Goal: Transaction & Acquisition: Purchase product/service

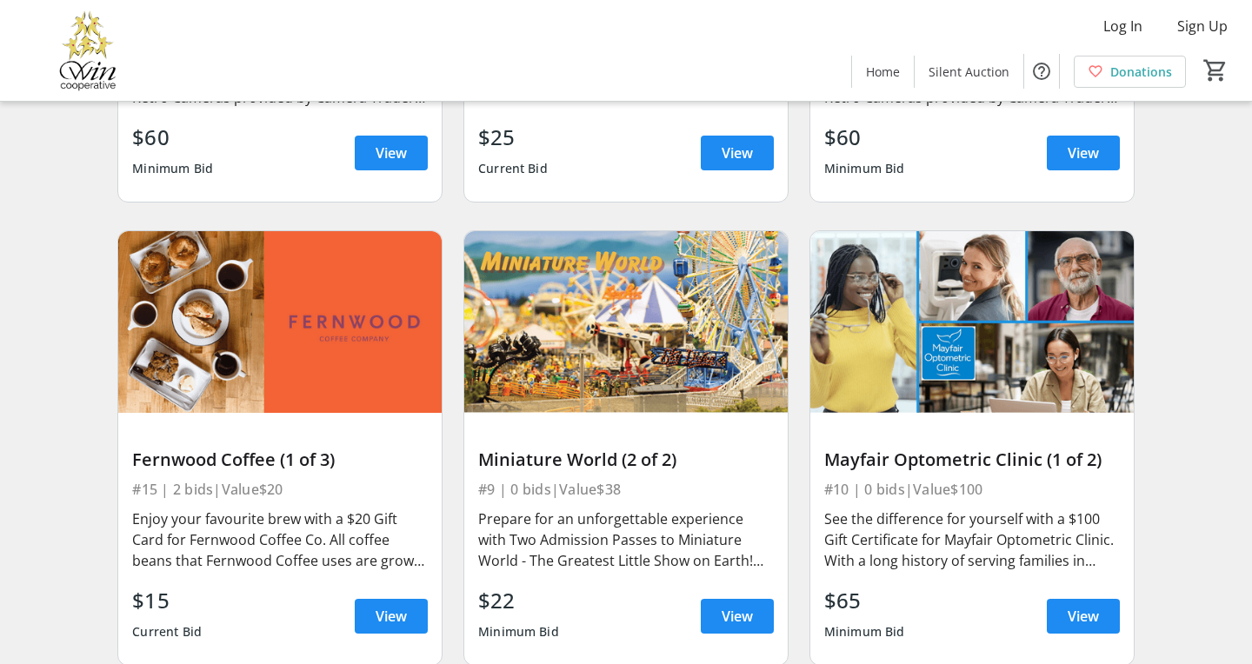
scroll to position [3415, 0]
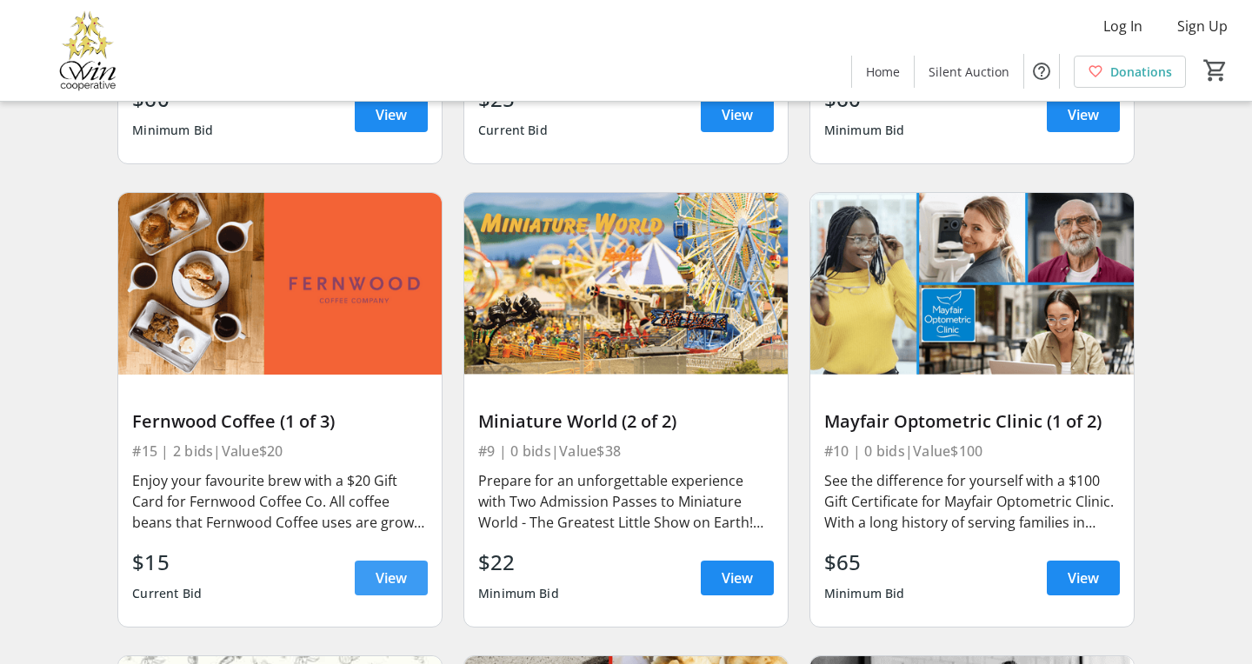
click at [403, 568] on span "View" at bounding box center [391, 578] width 31 height 21
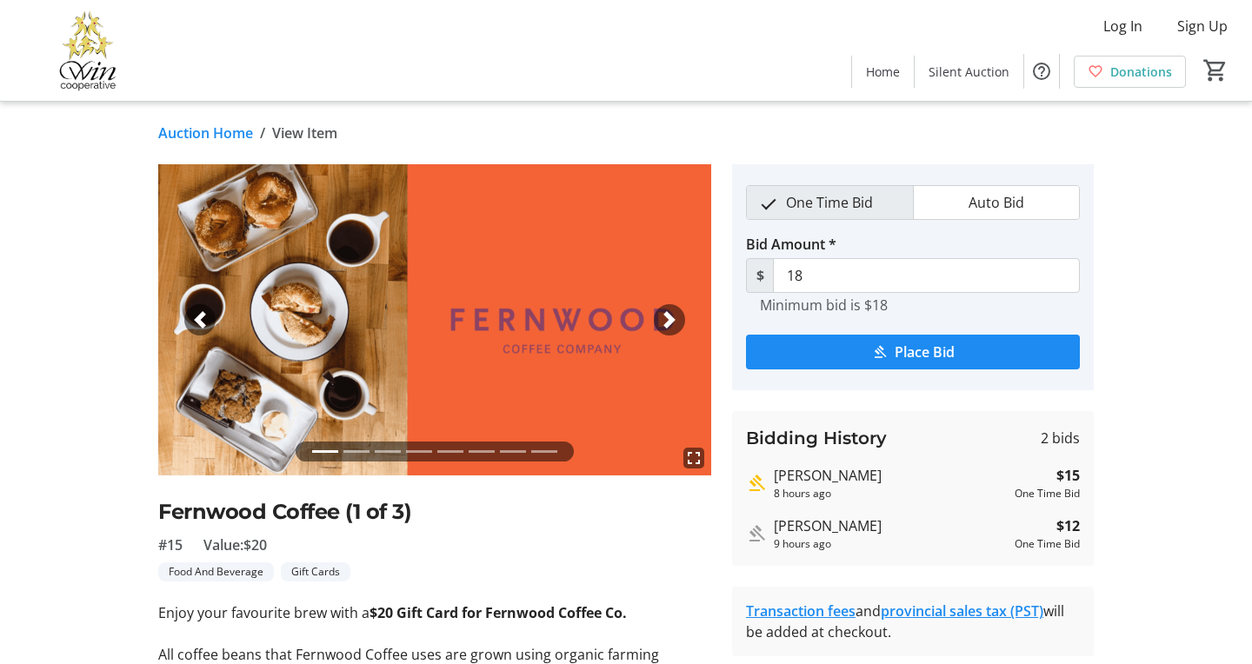
click at [667, 322] on span "button" at bounding box center [669, 319] width 17 height 17
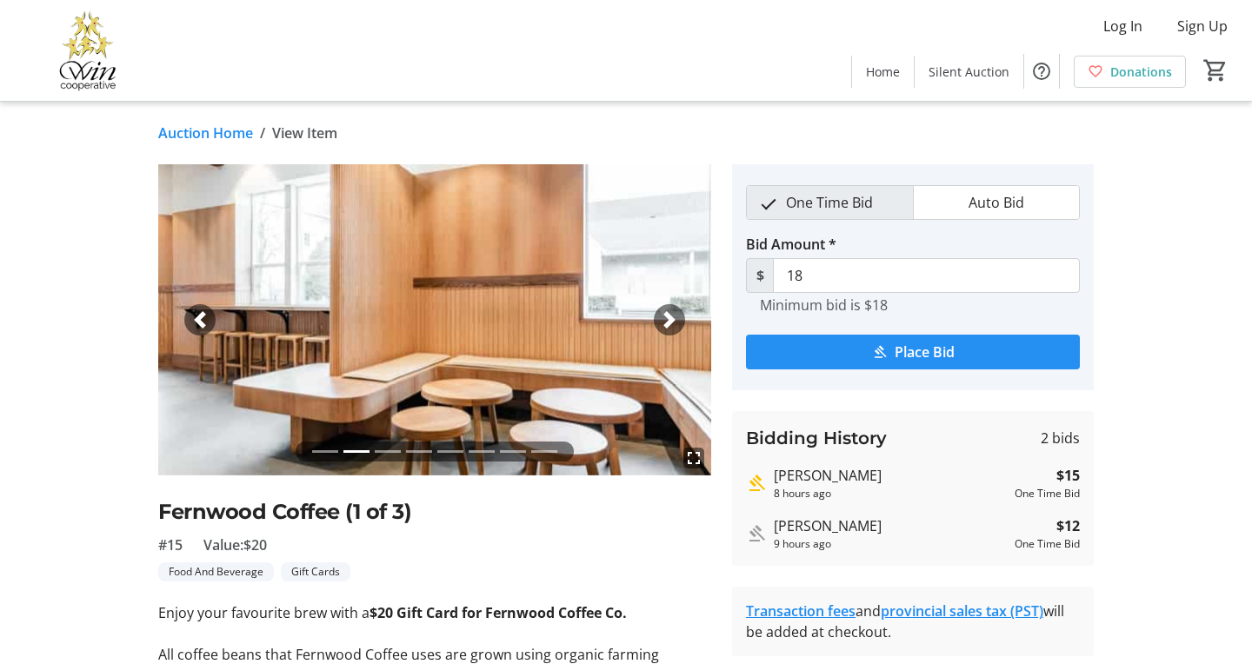
click at [933, 352] on span "Place Bid" at bounding box center [925, 352] width 60 height 21
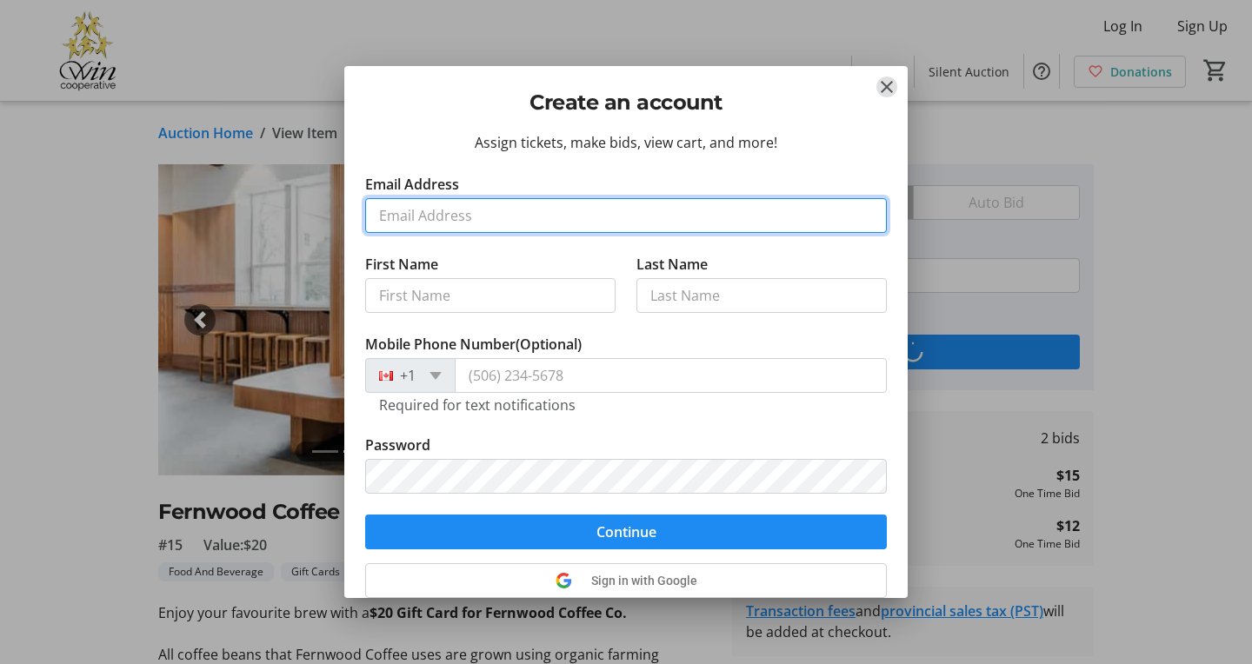
click at [543, 221] on input "Email Address" at bounding box center [626, 215] width 522 height 35
type input "[EMAIL_ADDRESS][DOMAIN_NAME]"
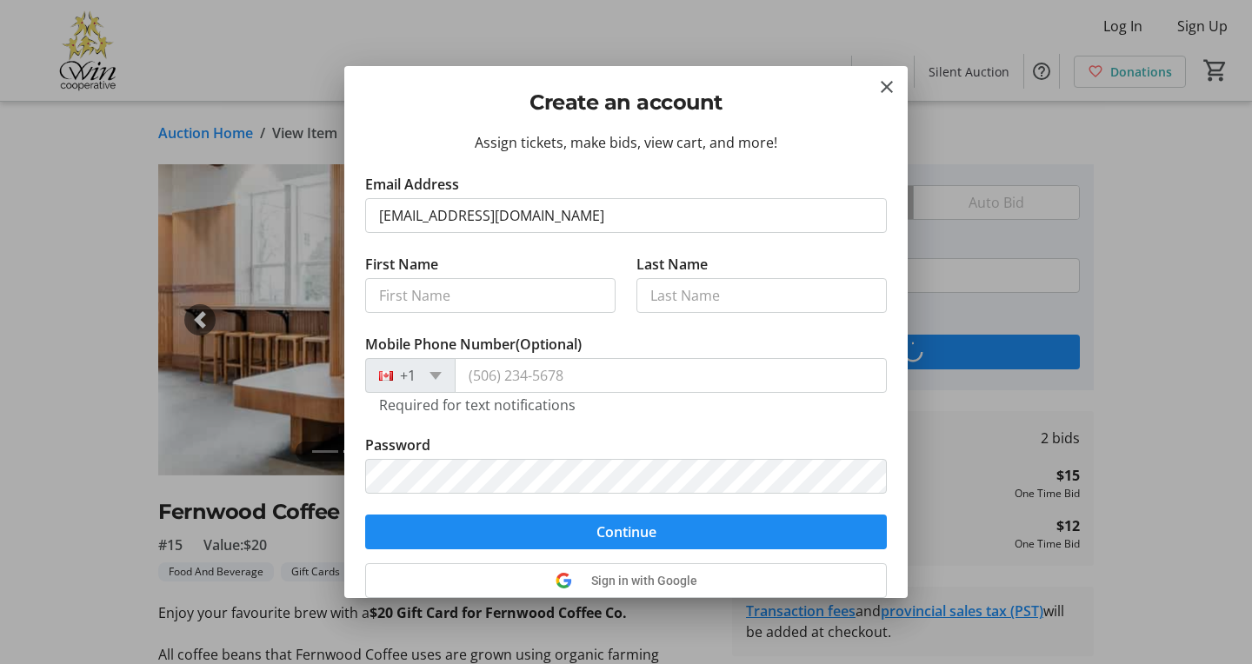
click at [359, 330] on div "Assign tickets, make bids, view cart, and more! Email Address [EMAIL_ADDRESS][D…" at bounding box center [625, 364] width 563 height 465
click at [419, 292] on input "First Name" at bounding box center [490, 295] width 250 height 35
type input "[PERSON_NAME]"
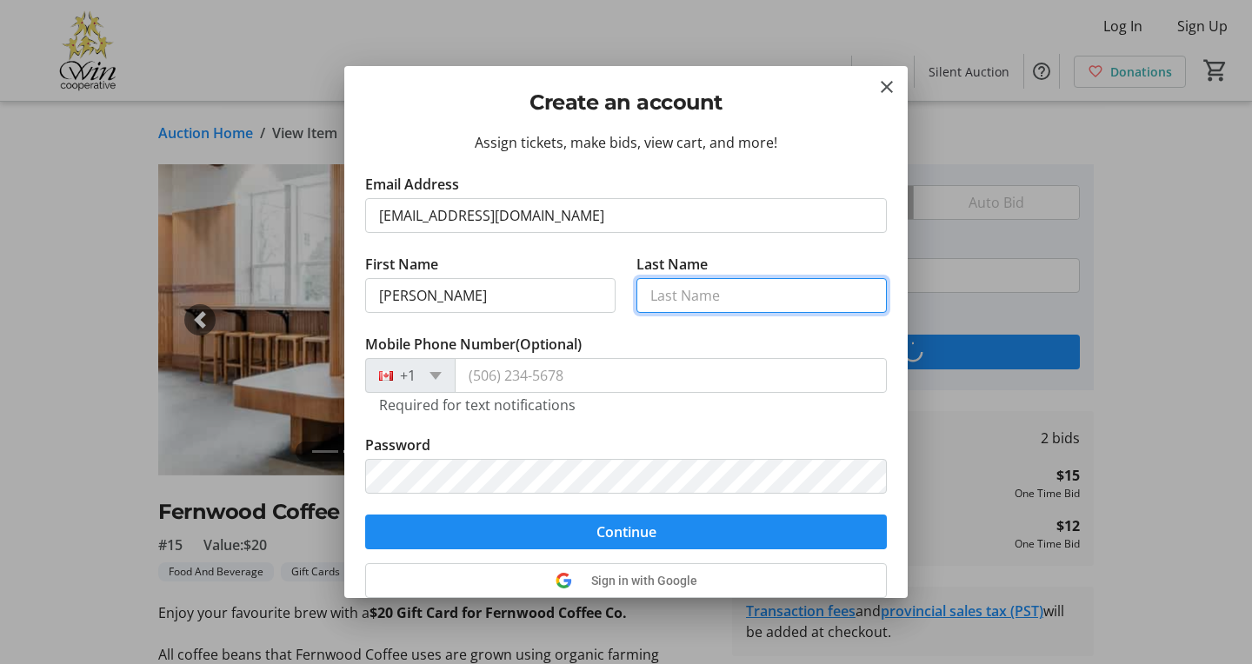
click at [710, 285] on input "Last Name" at bounding box center [761, 295] width 250 height 35
type input "[PERSON_NAME]"
click at [442, 380] on span at bounding box center [436, 376] width 12 height 8
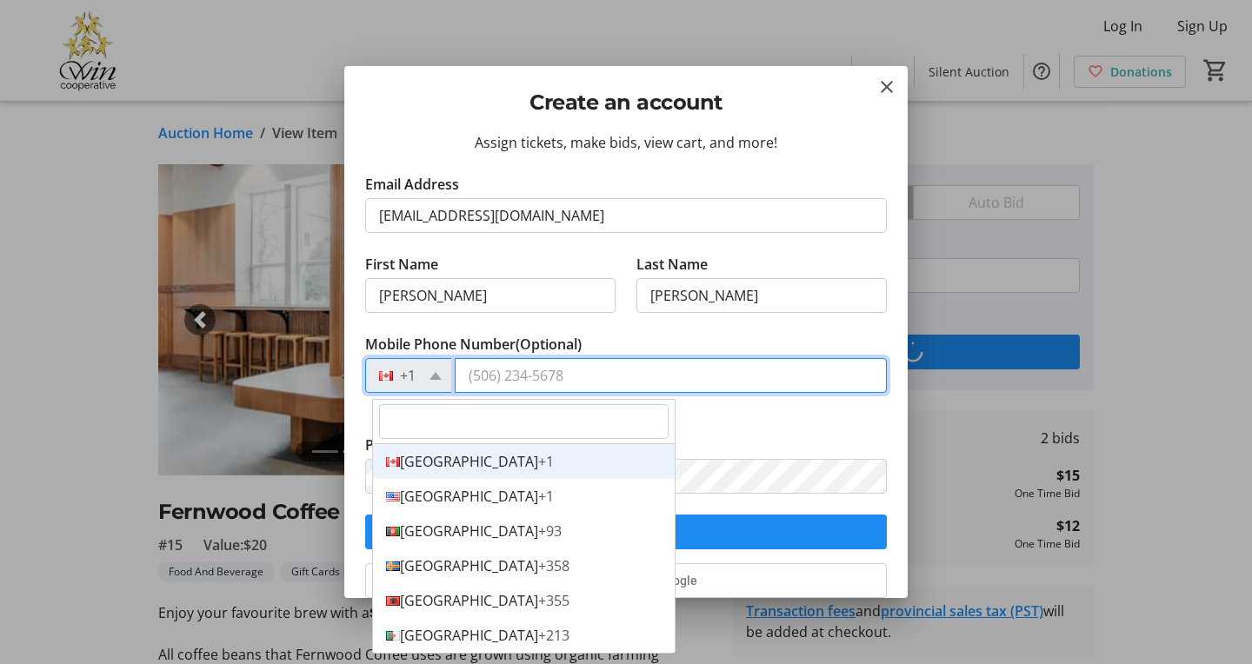
click at [567, 385] on input "Mobile Phone Number (Optional)" at bounding box center [671, 375] width 432 height 35
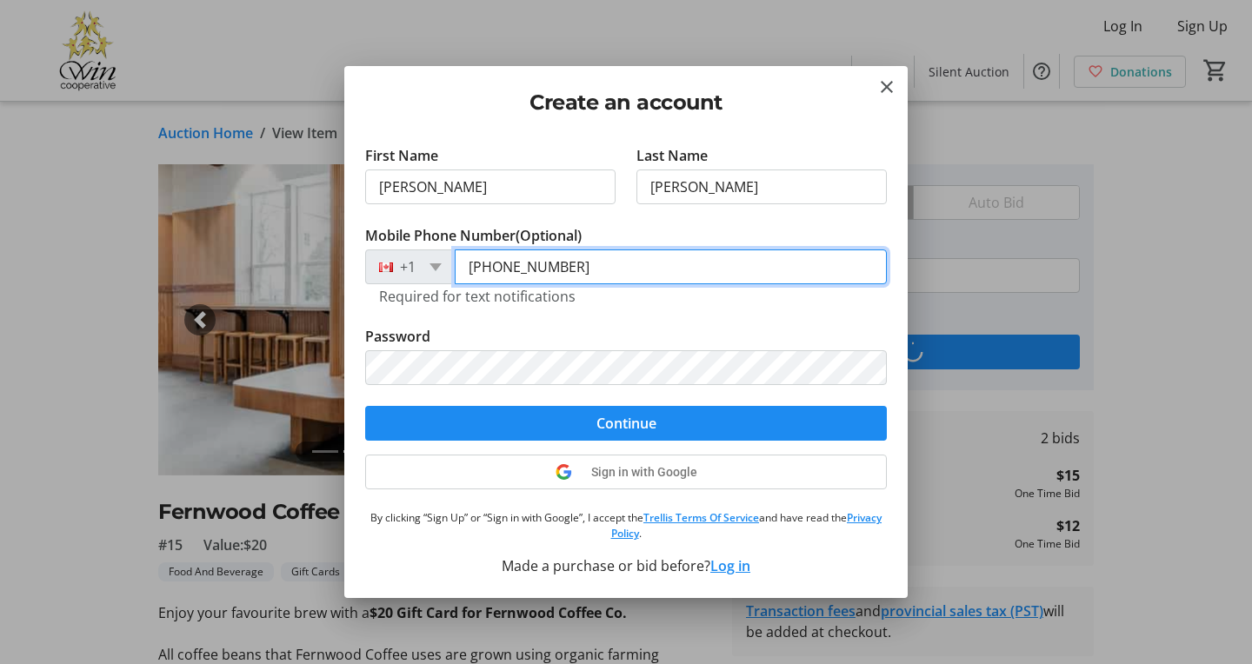
scroll to position [122, 0]
type input "[PHONE_NUMBER]"
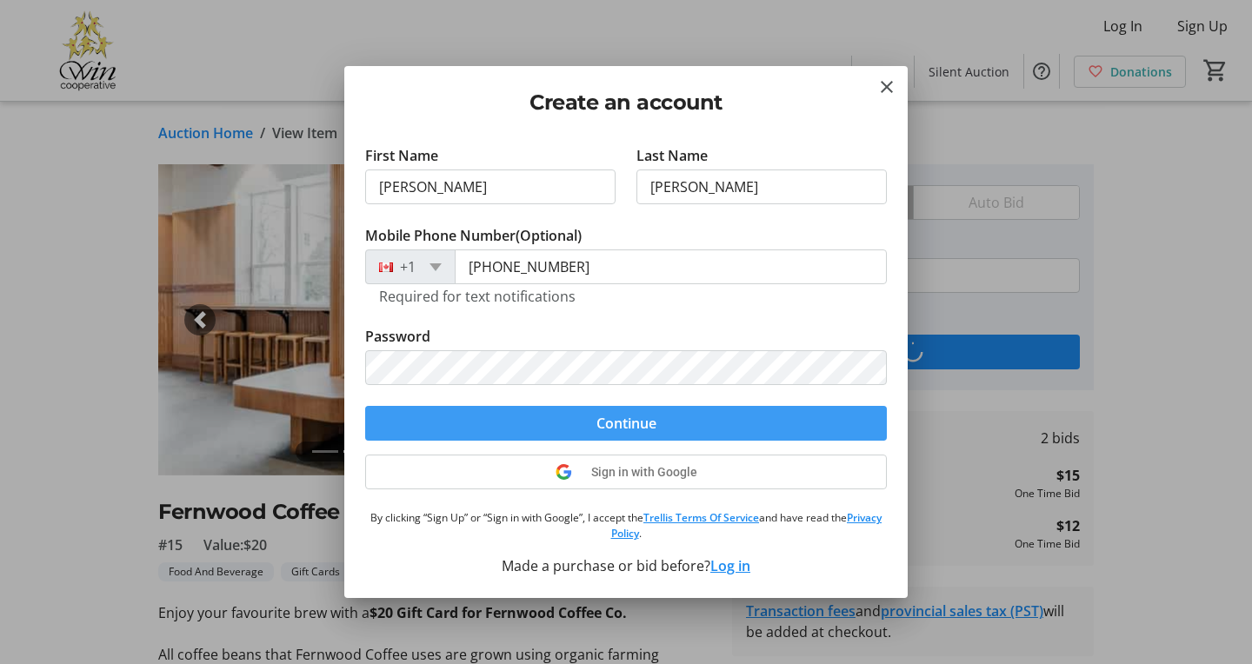
click at [571, 420] on span "submit" at bounding box center [626, 424] width 522 height 42
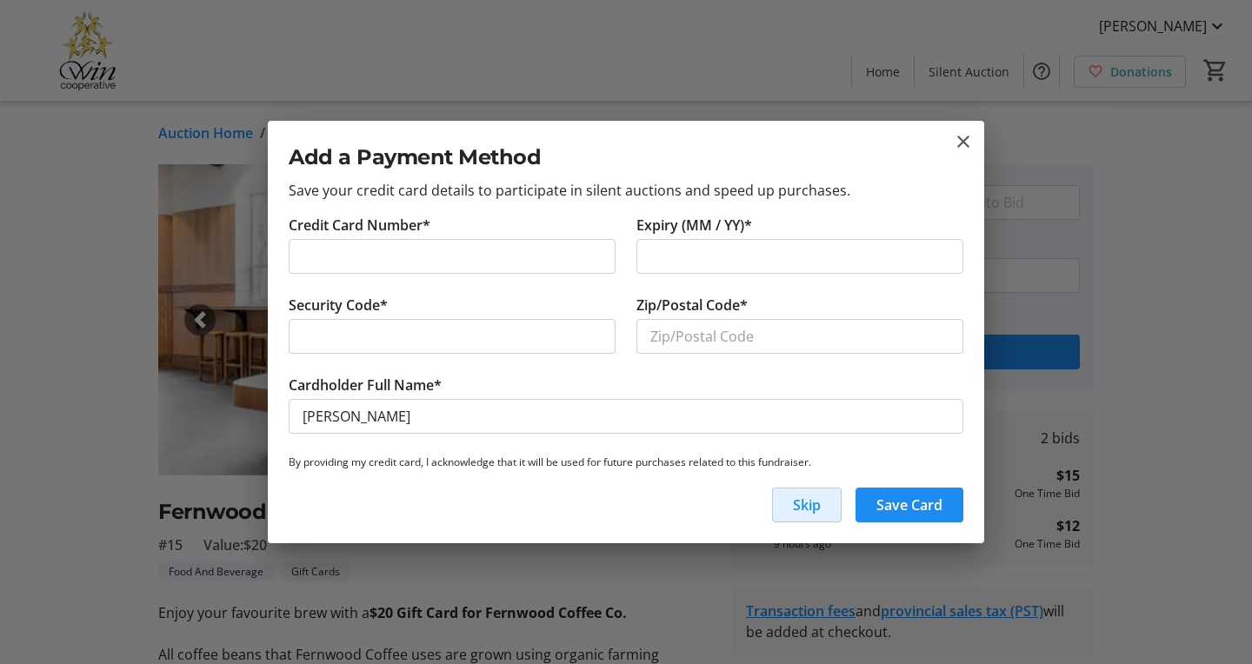
click at [791, 499] on span "button" at bounding box center [807, 505] width 68 height 42
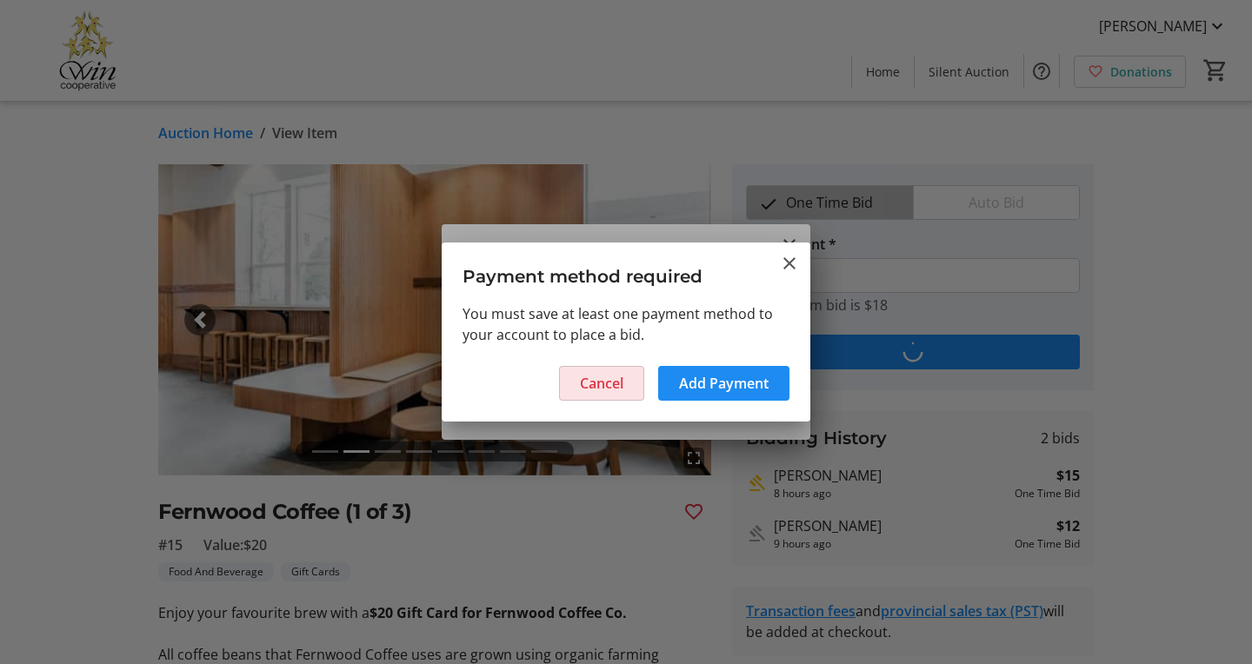
click at [621, 378] on span "Cancel" at bounding box center [601, 383] width 43 height 21
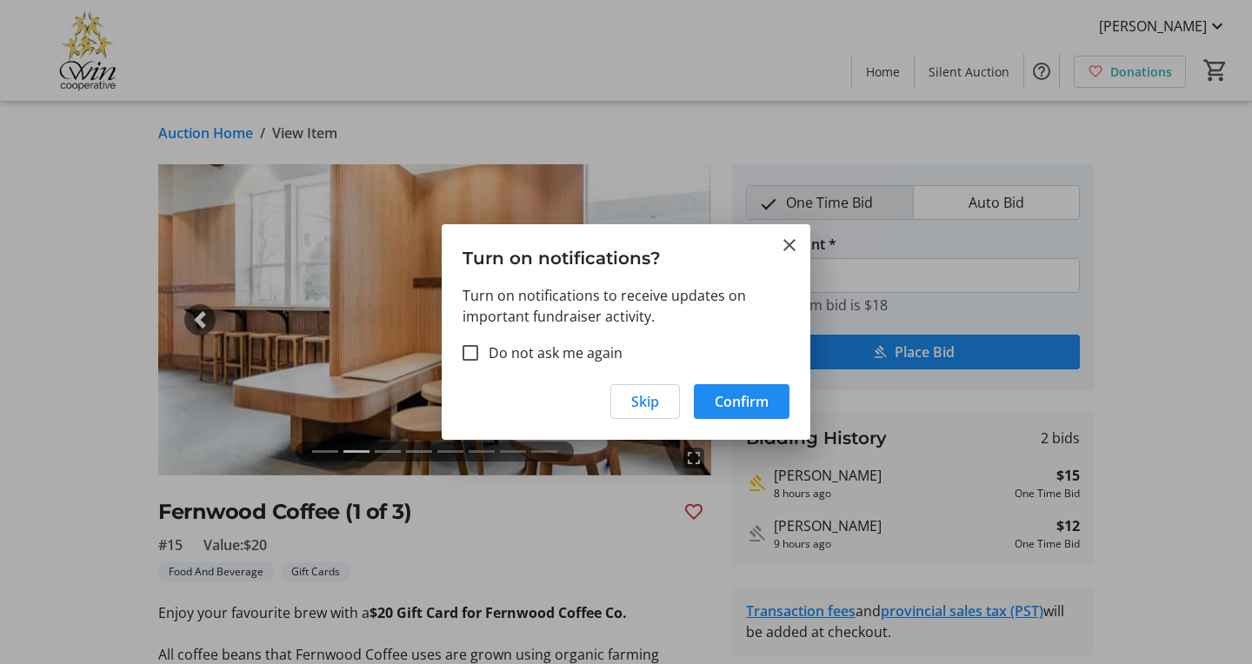
click at [1194, 452] on div at bounding box center [626, 332] width 1252 height 664
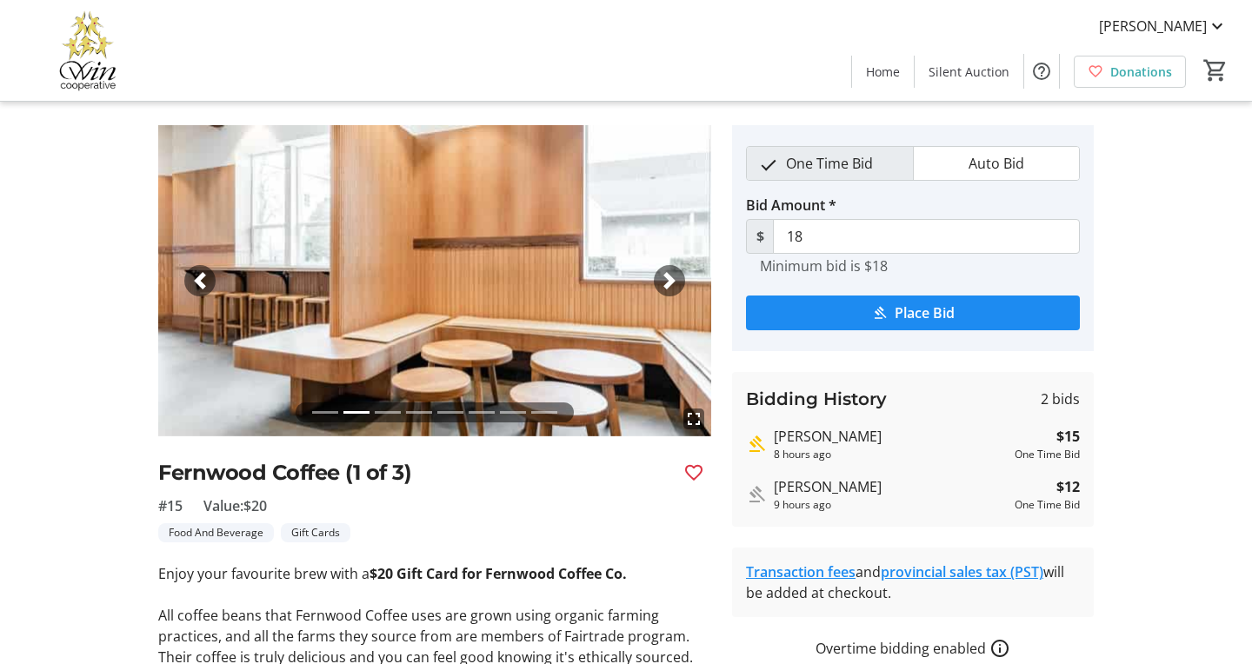
scroll to position [0, 0]
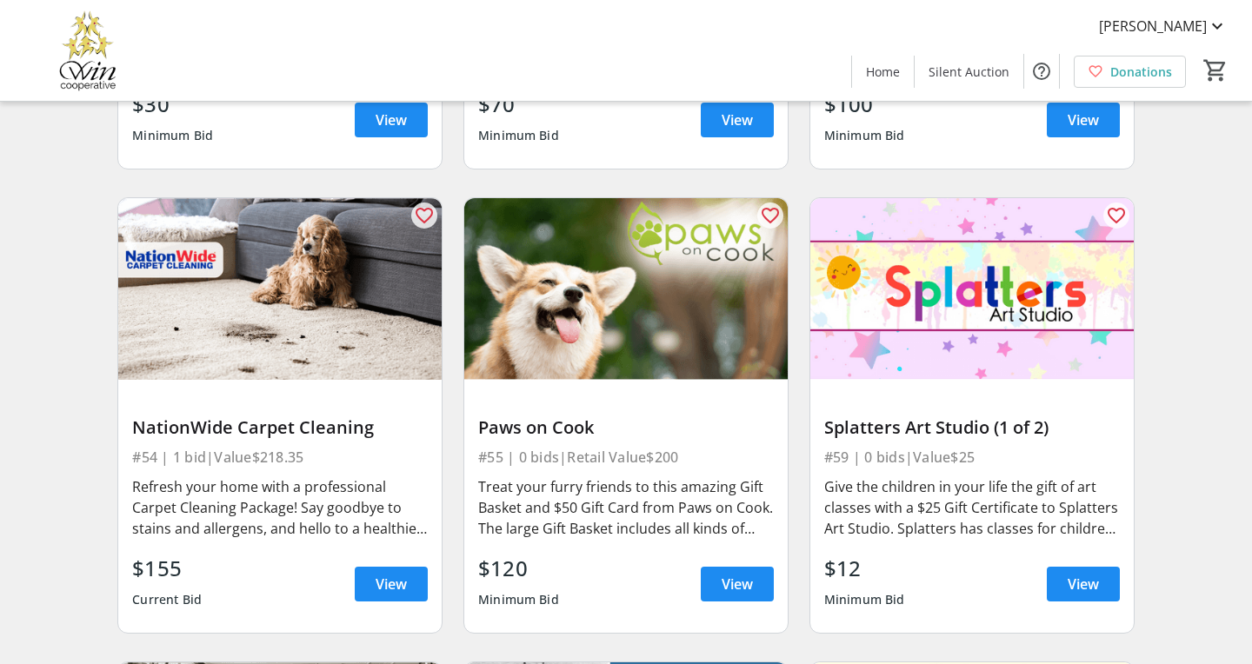
scroll to position [9484, 0]
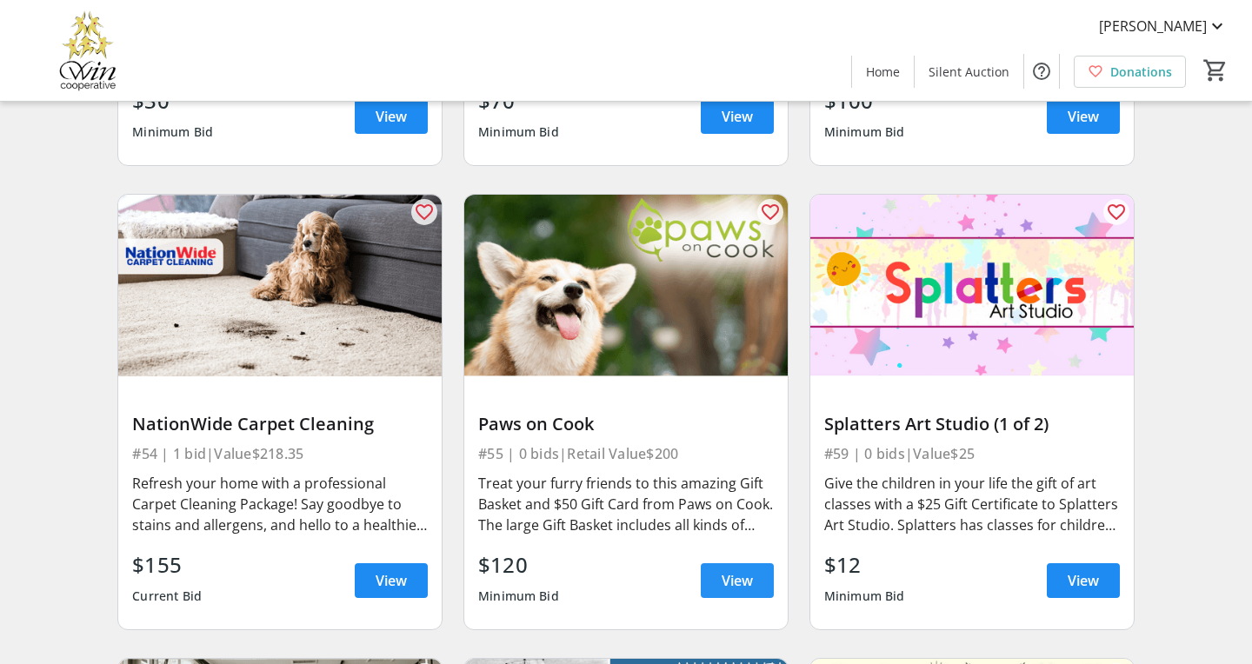
click at [741, 570] on span "View" at bounding box center [737, 580] width 31 height 21
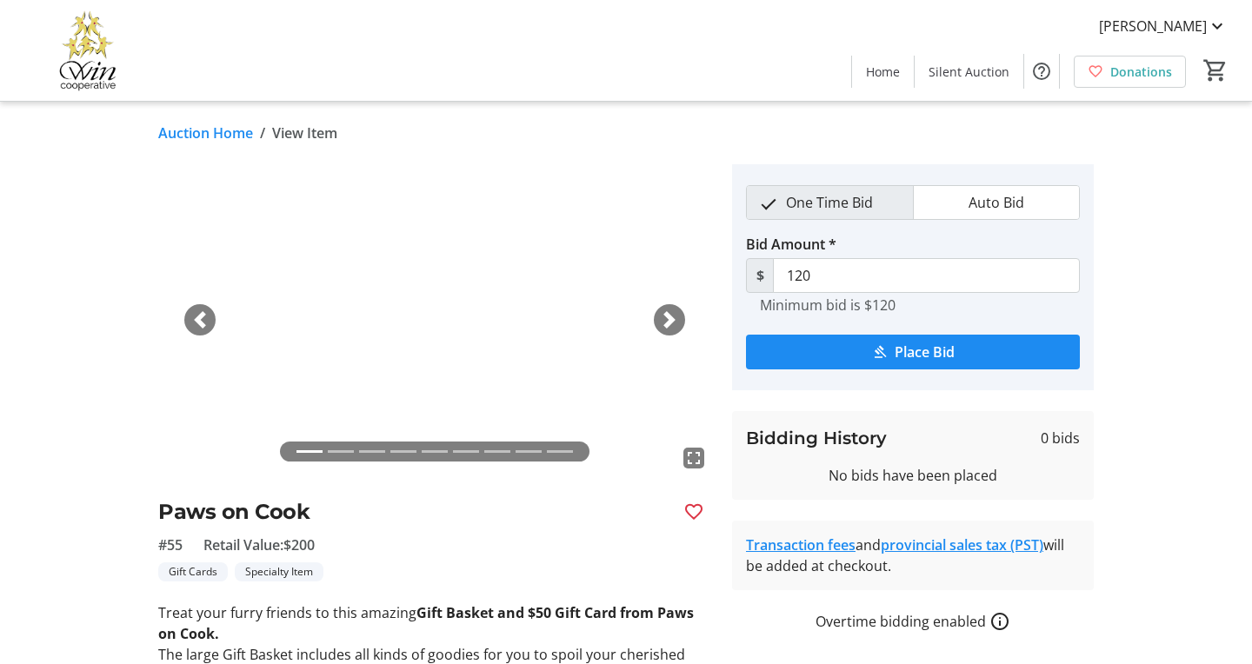
click at [675, 310] on div "Next" at bounding box center [669, 319] width 31 height 31
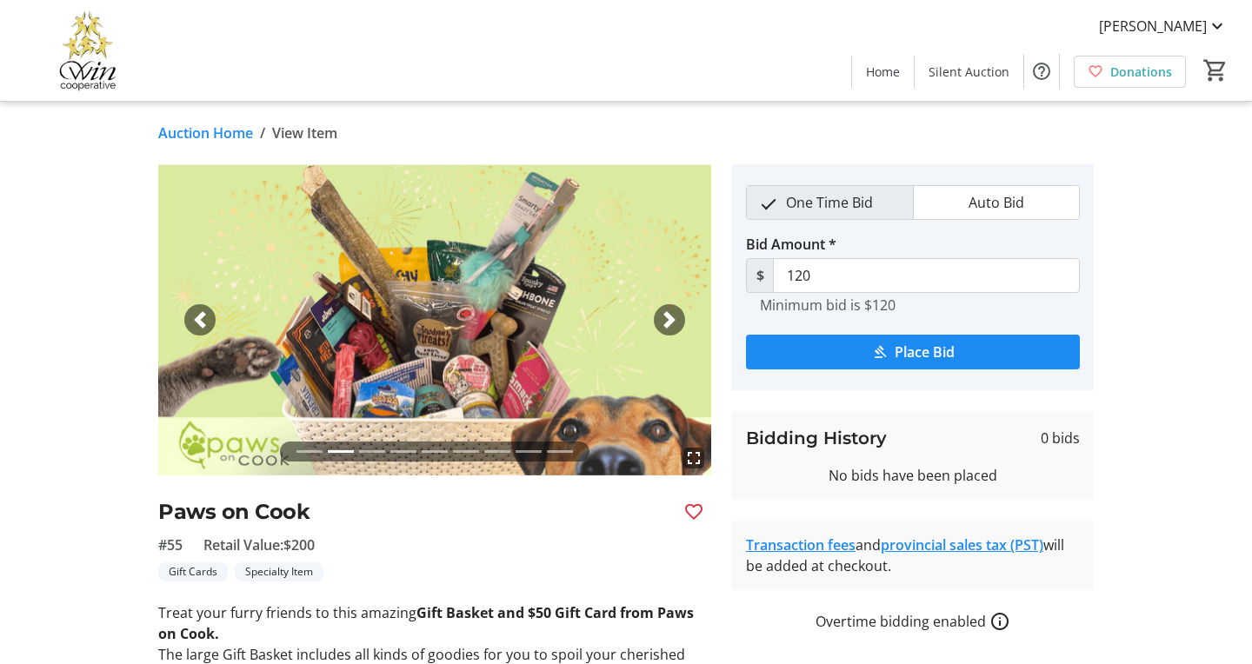
click at [675, 311] on span "button" at bounding box center [669, 319] width 17 height 17
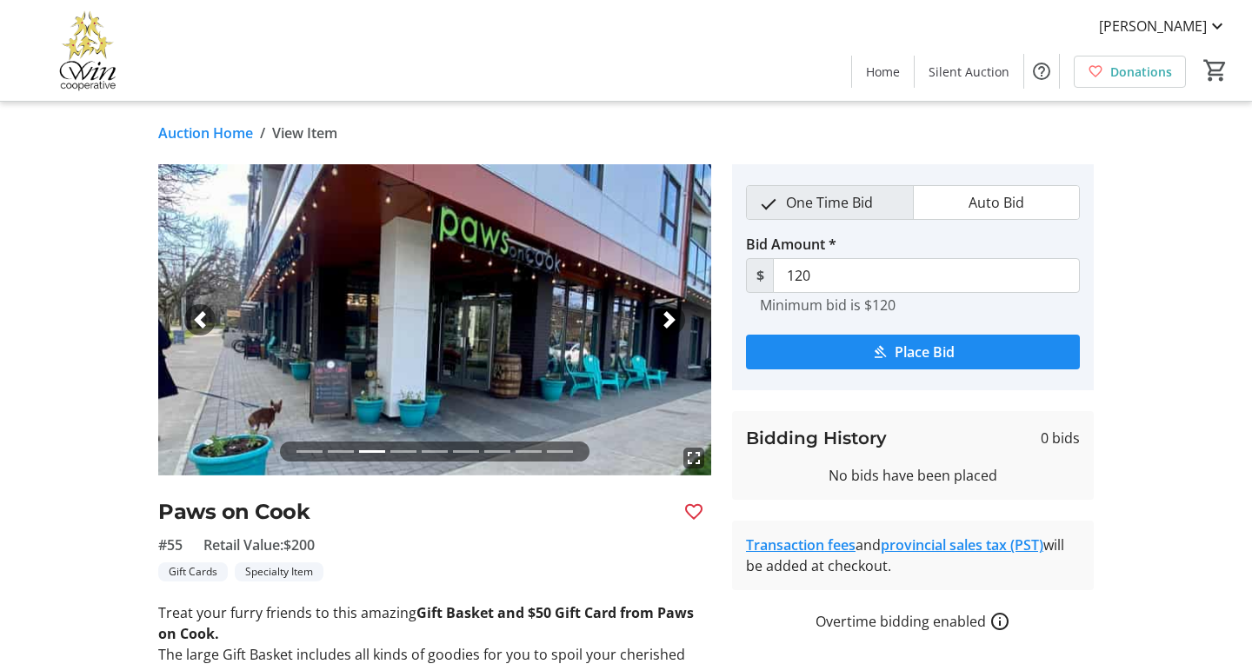
click at [675, 311] on span "button" at bounding box center [669, 319] width 17 height 17
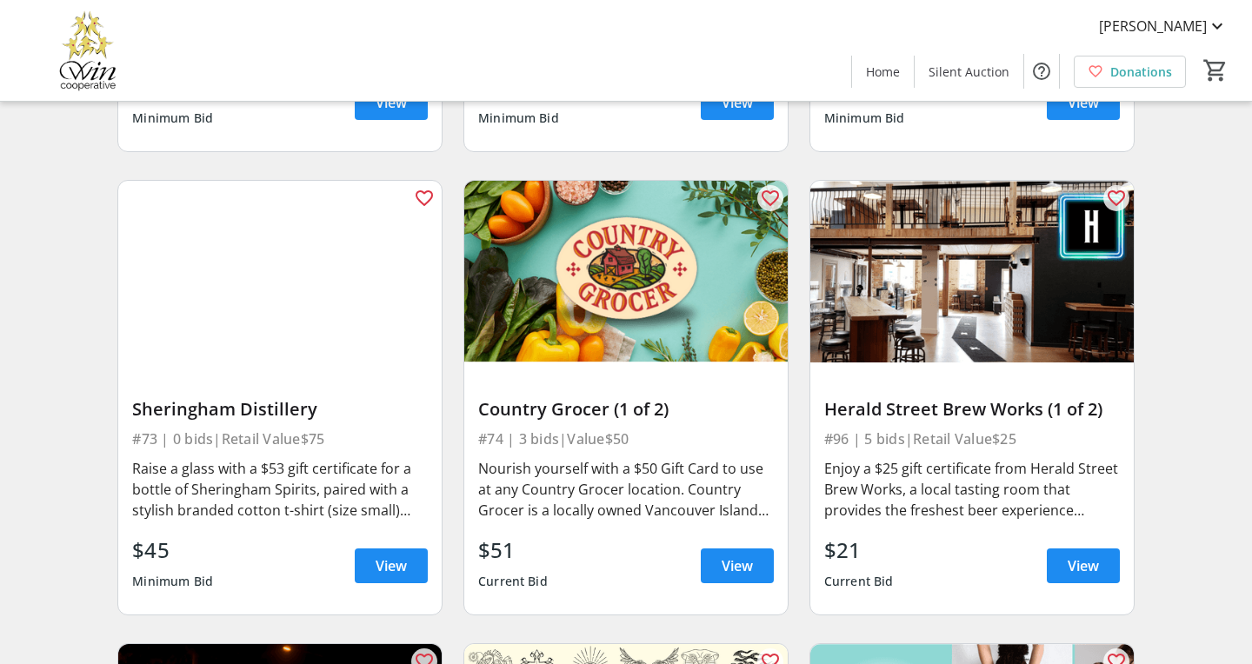
scroll to position [11870, 0]
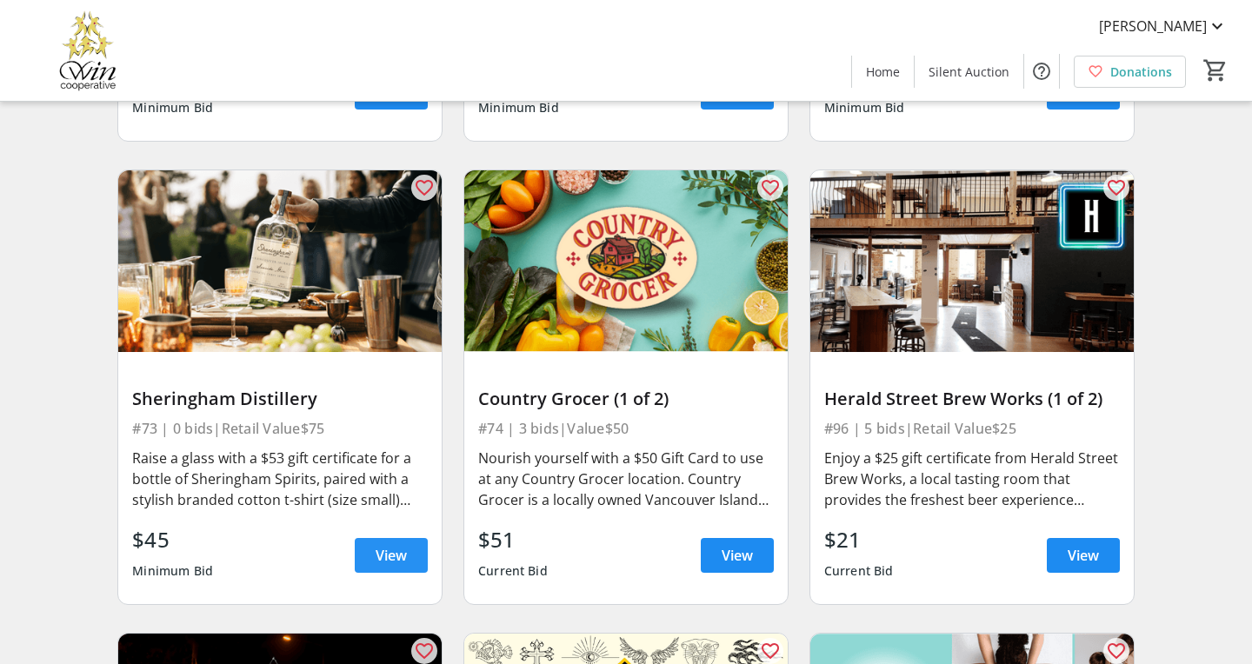
click at [398, 545] on span "View" at bounding box center [391, 555] width 31 height 21
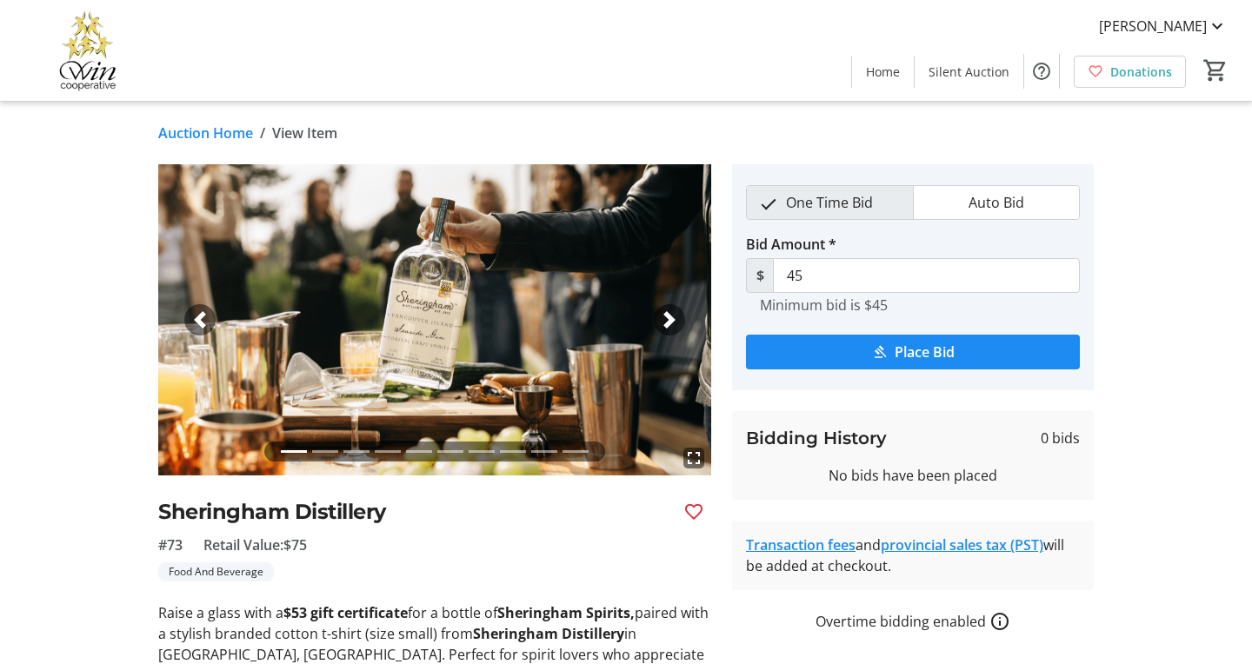
click at [669, 317] on span "button" at bounding box center [669, 319] width 17 height 17
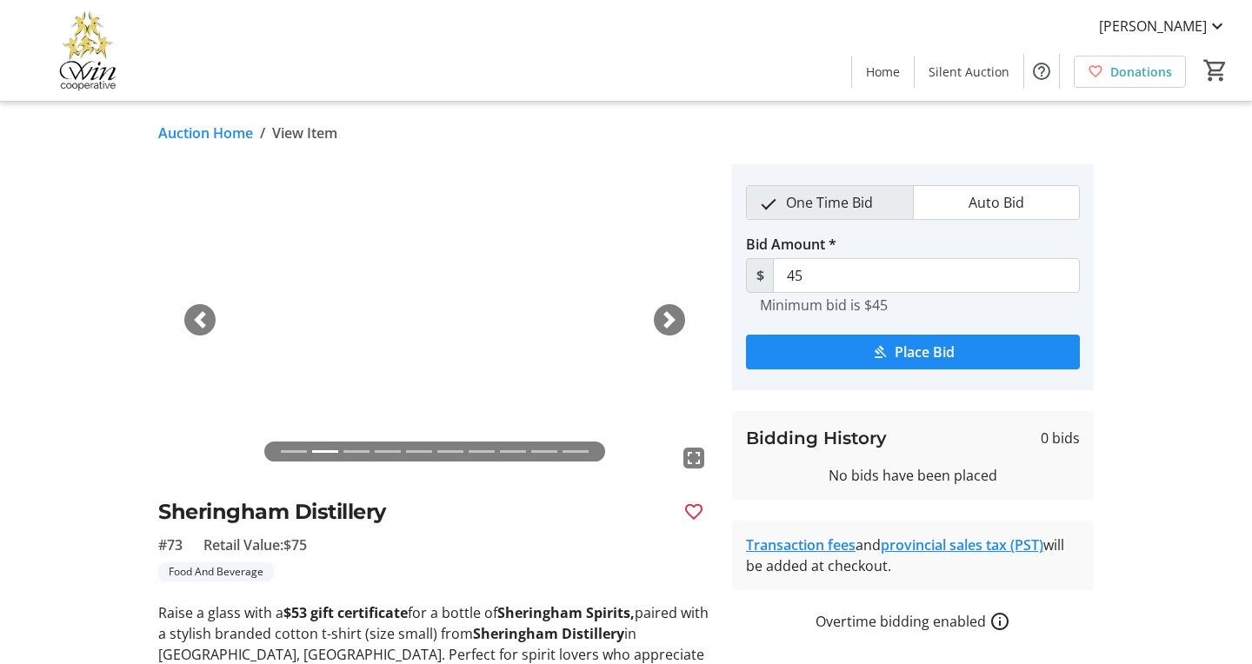
click at [669, 317] on span "button" at bounding box center [669, 319] width 17 height 17
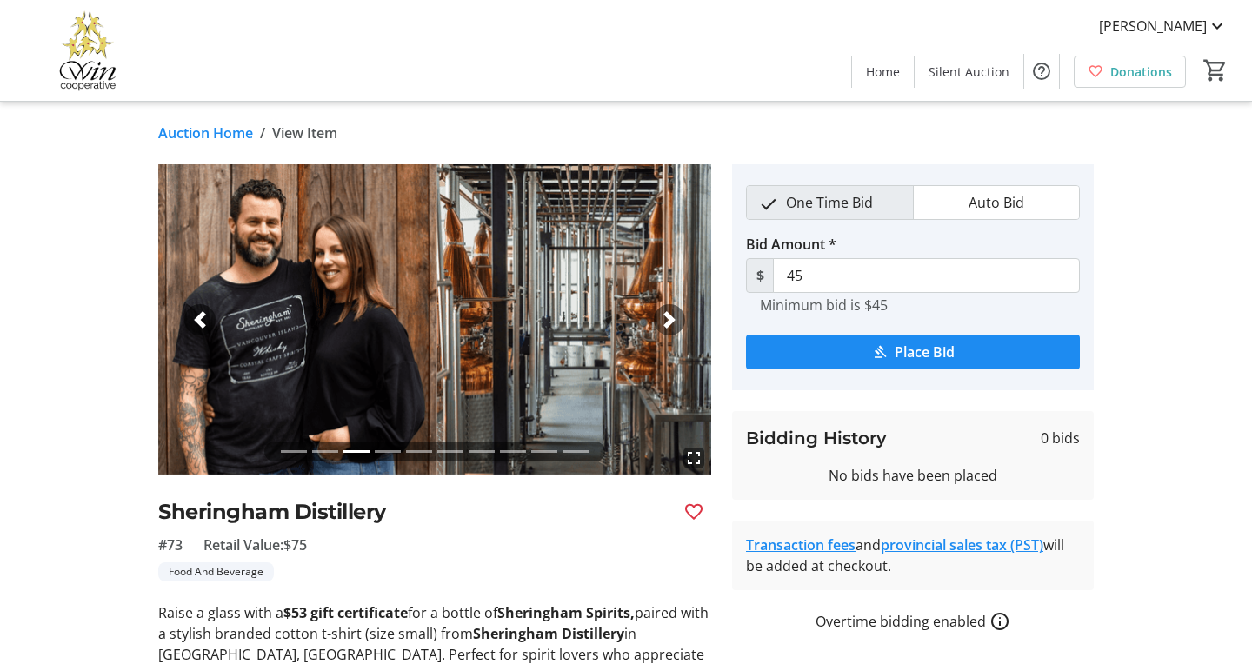
click at [669, 318] on span "button" at bounding box center [669, 319] width 17 height 17
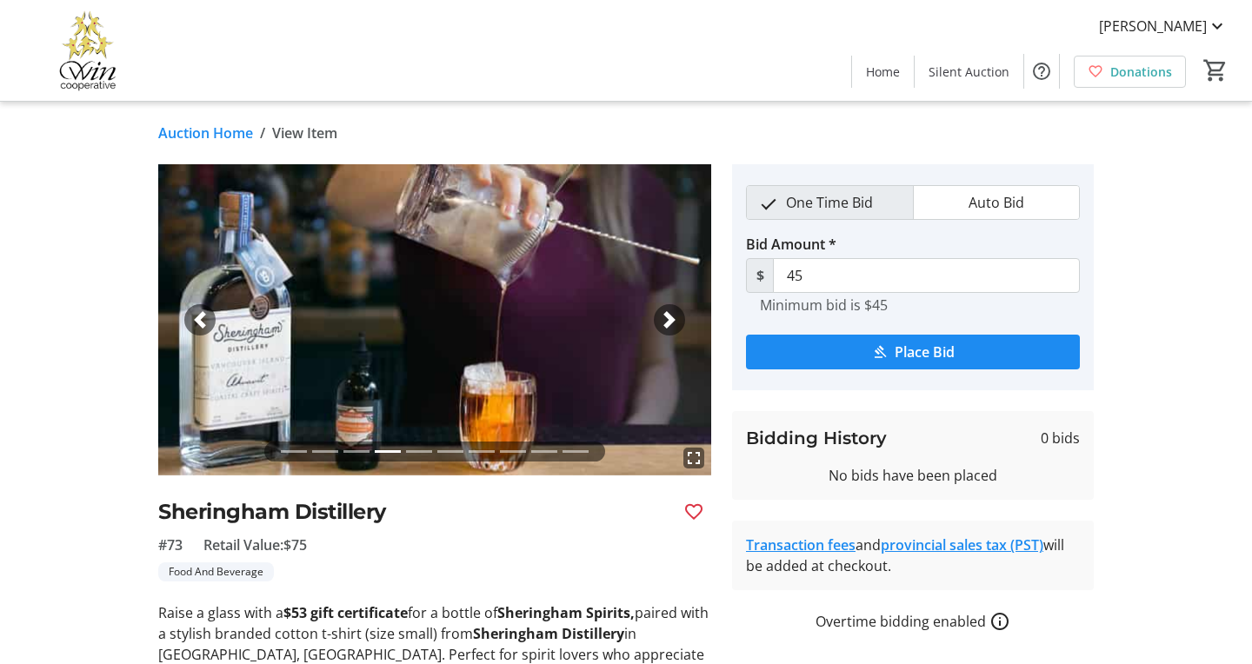
click at [669, 318] on span "button" at bounding box center [669, 319] width 17 height 17
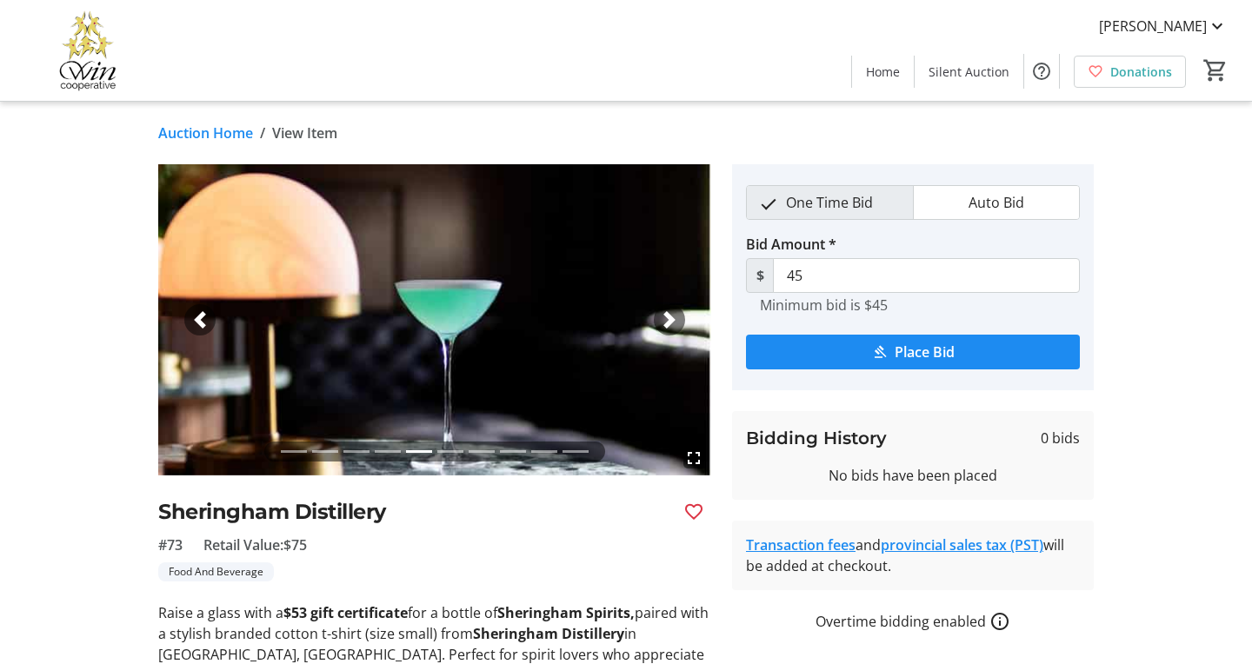
click at [669, 319] on span "button" at bounding box center [669, 319] width 17 height 17
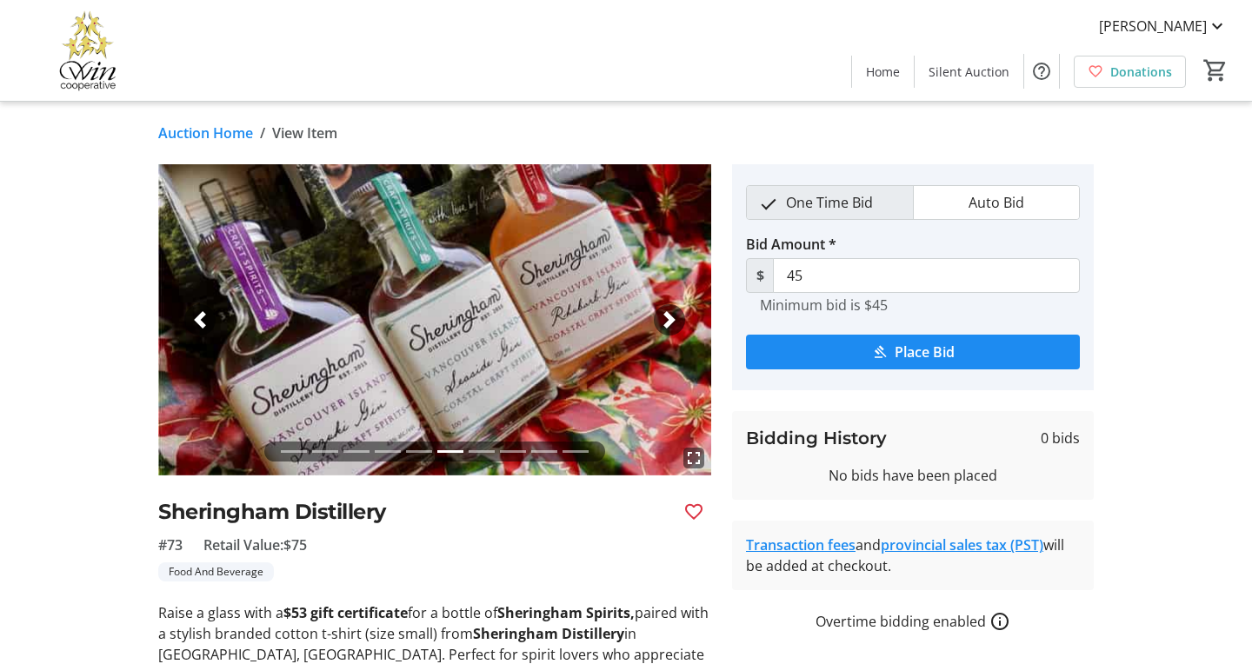
click at [669, 320] on span "button" at bounding box center [669, 319] width 17 height 17
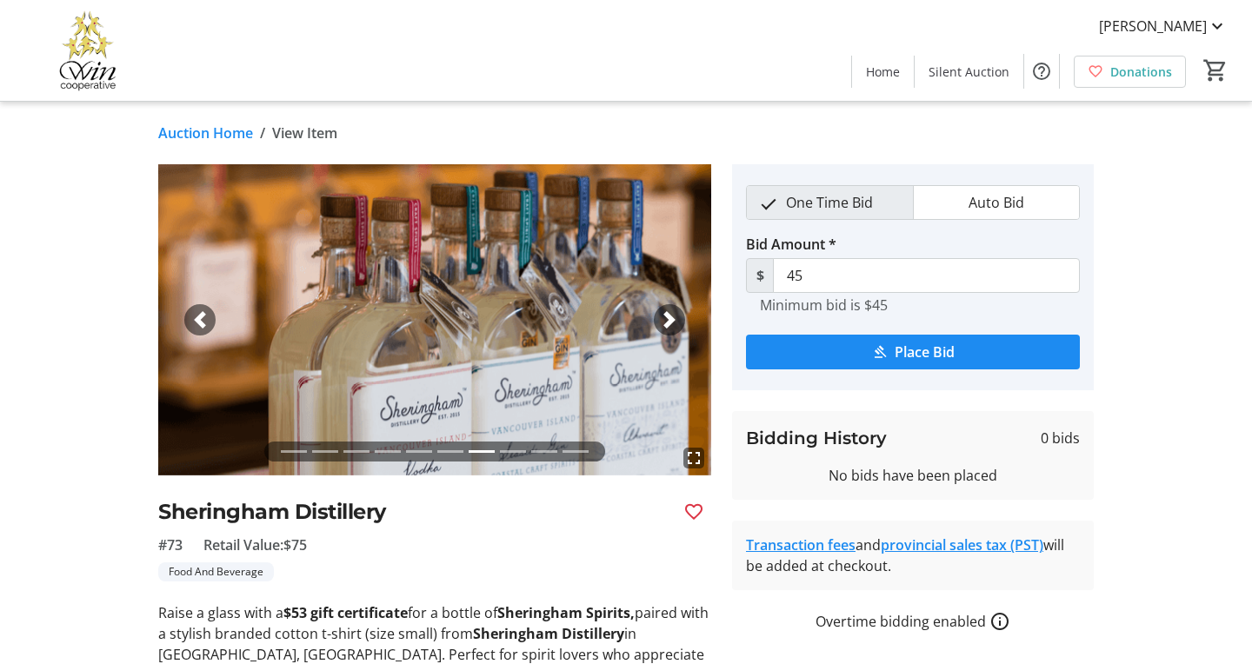
click at [669, 320] on span "button" at bounding box center [669, 319] width 17 height 17
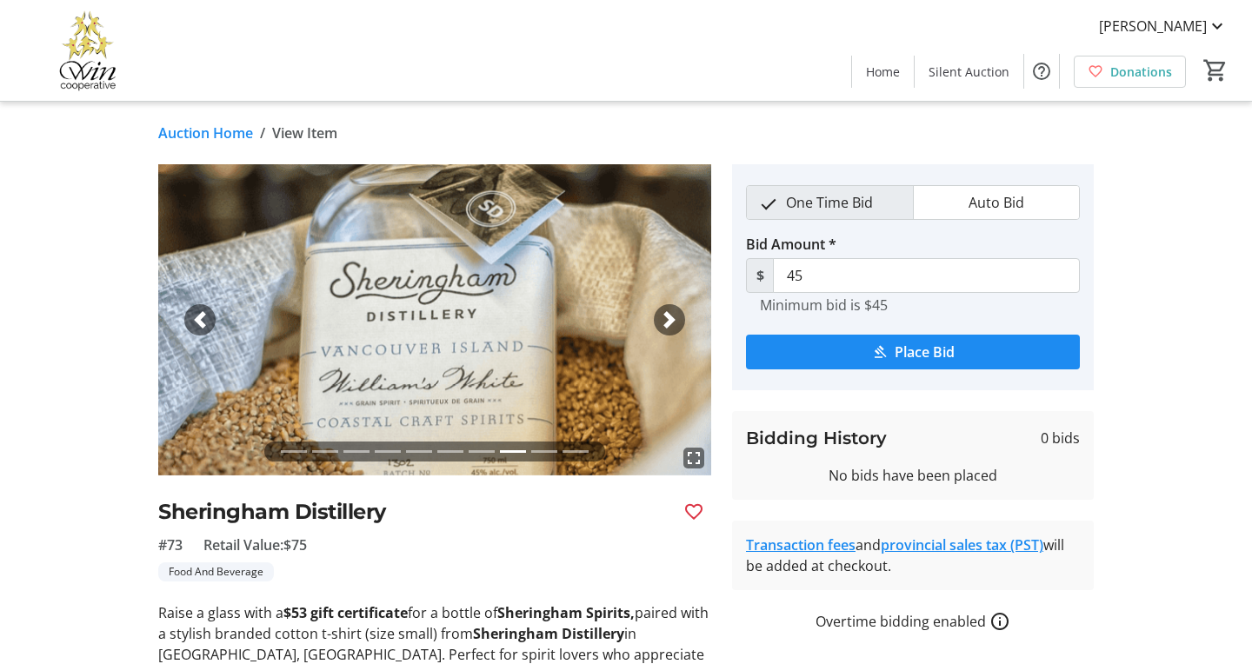
click at [669, 321] on span "button" at bounding box center [669, 319] width 17 height 17
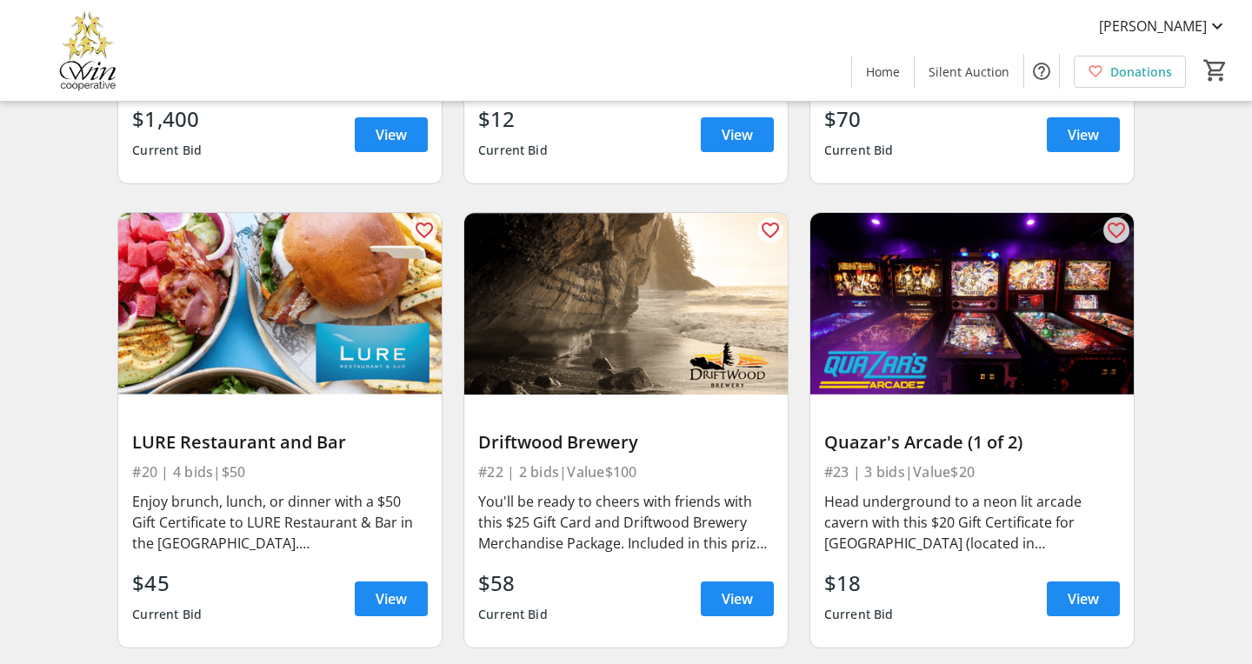
scroll to position [4809, 0]
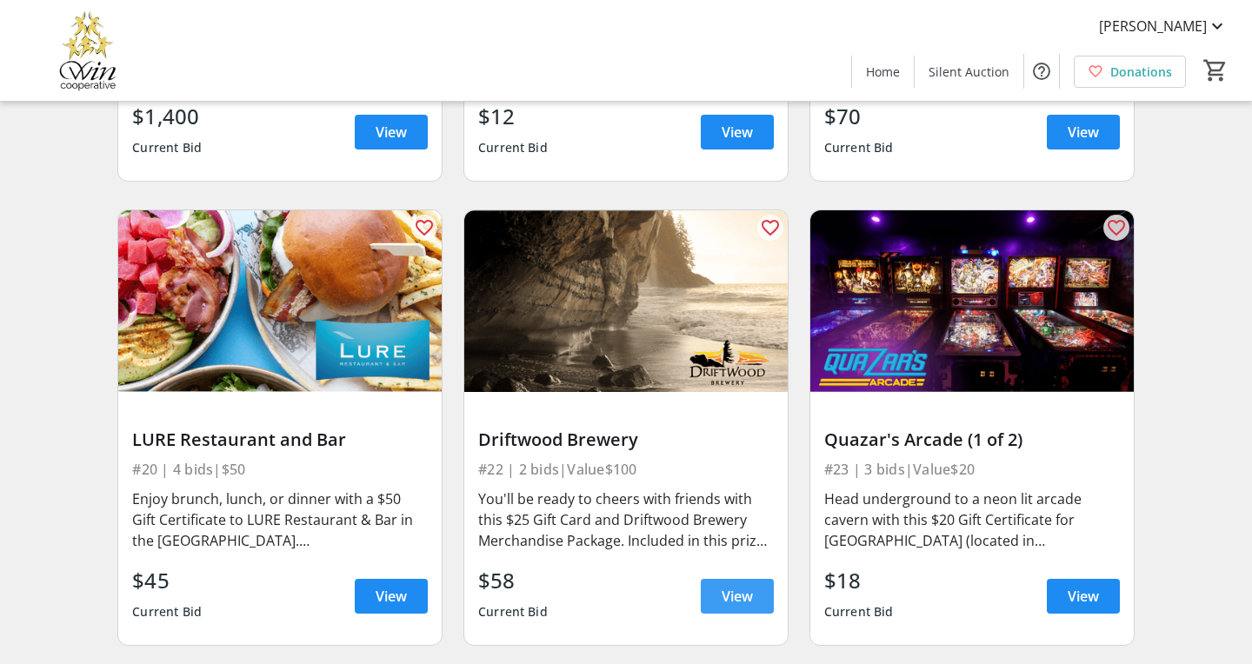
click at [739, 586] on span "View" at bounding box center [737, 596] width 31 height 21
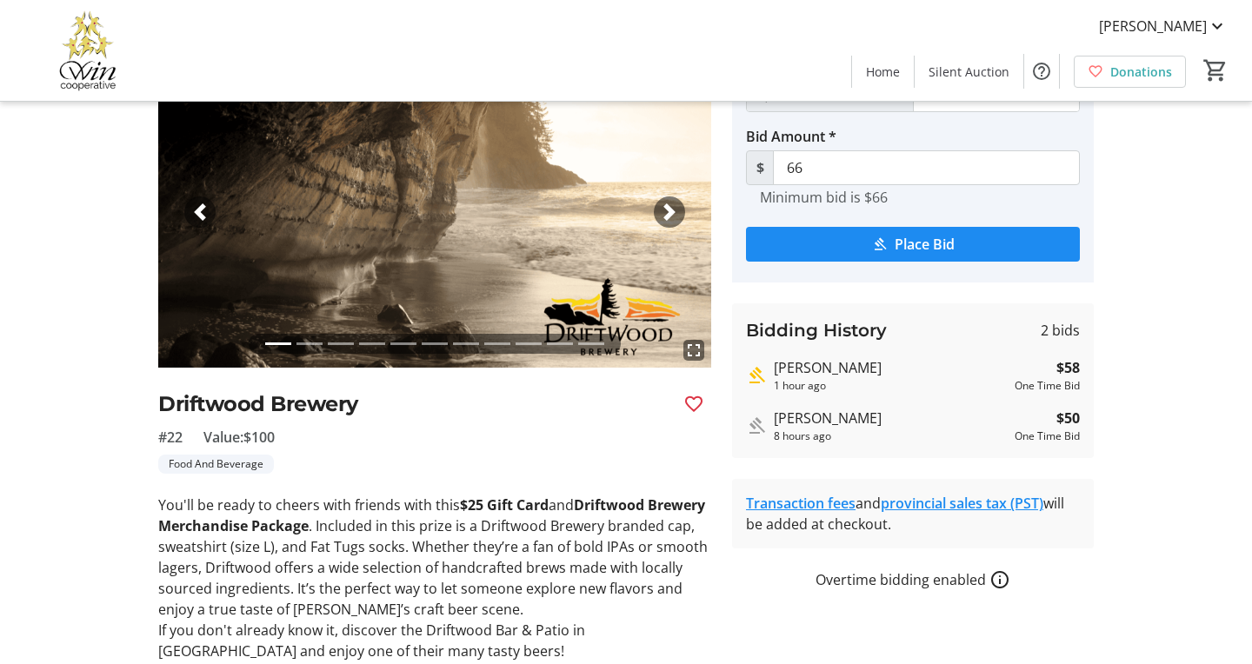
scroll to position [112, 0]
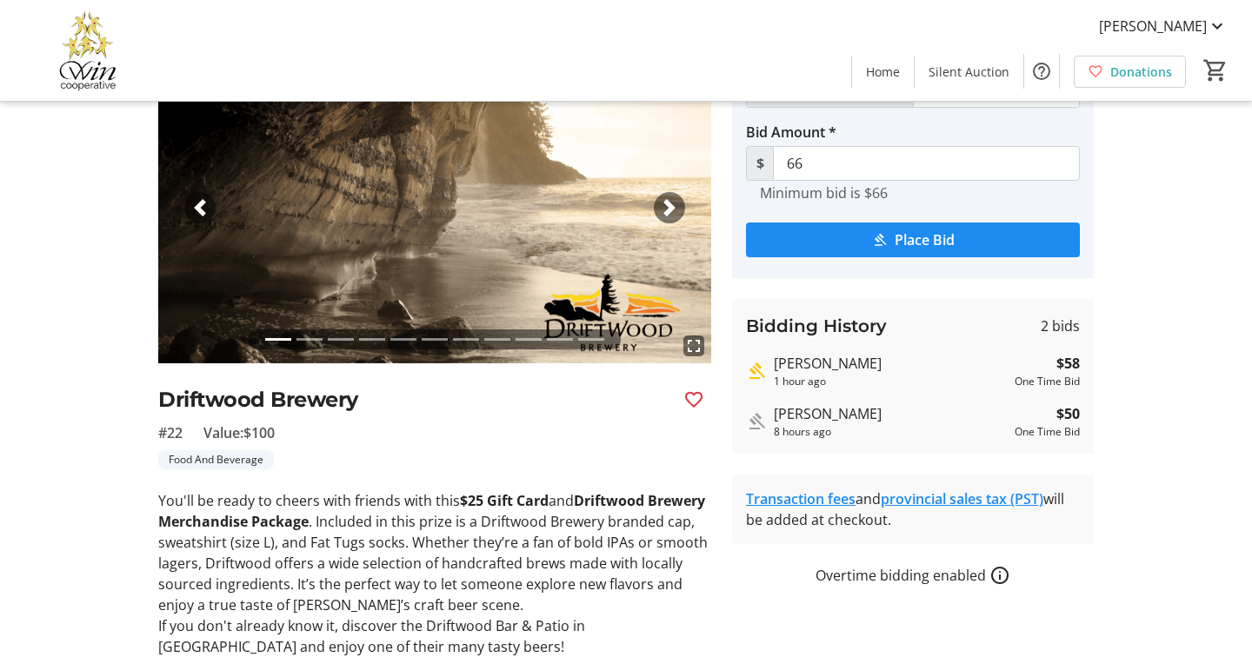
click at [667, 200] on span "button" at bounding box center [669, 207] width 17 height 17
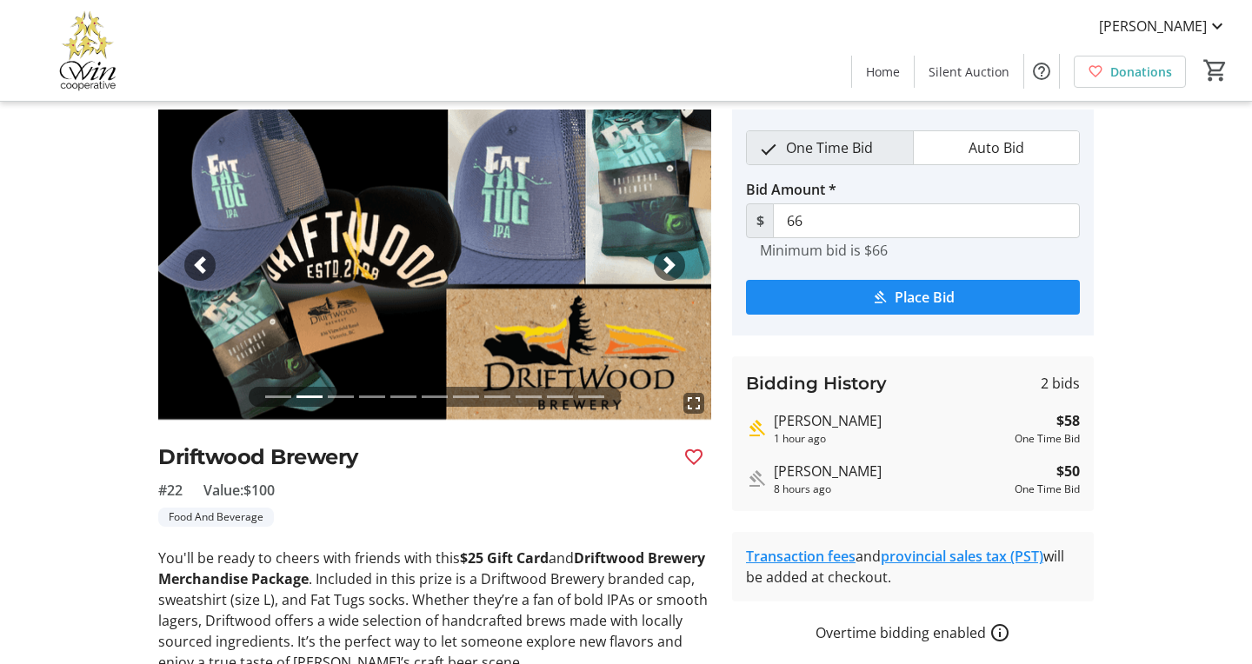
scroll to position [38, 0]
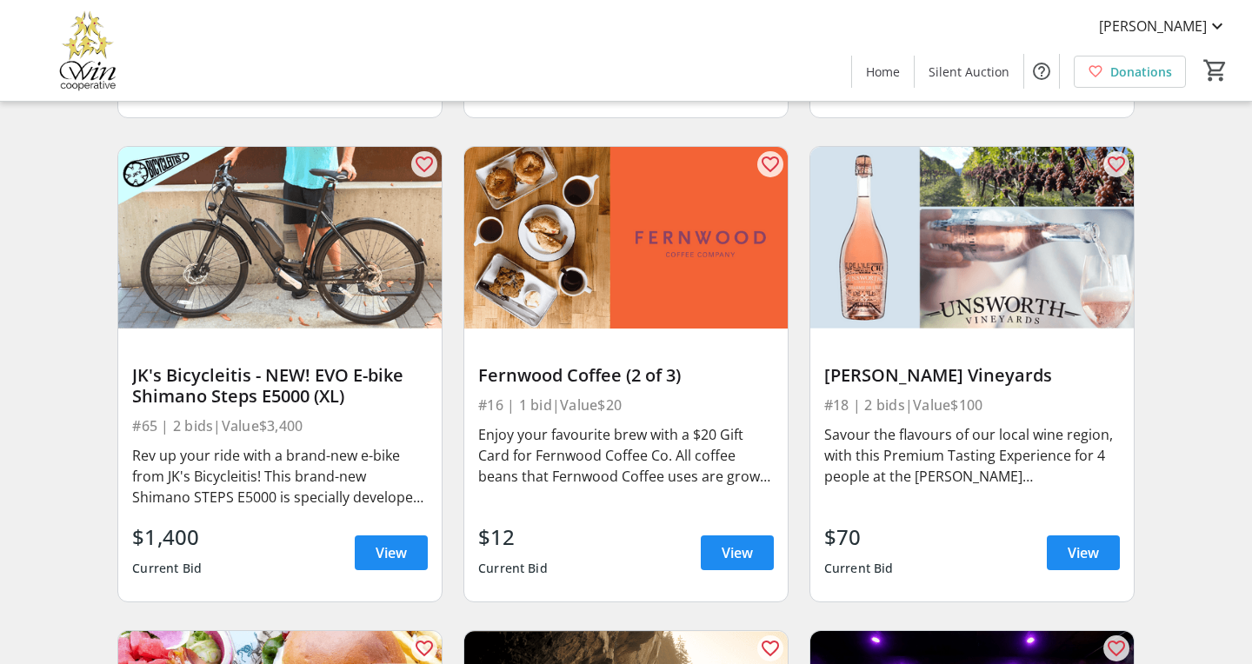
scroll to position [4387, 0]
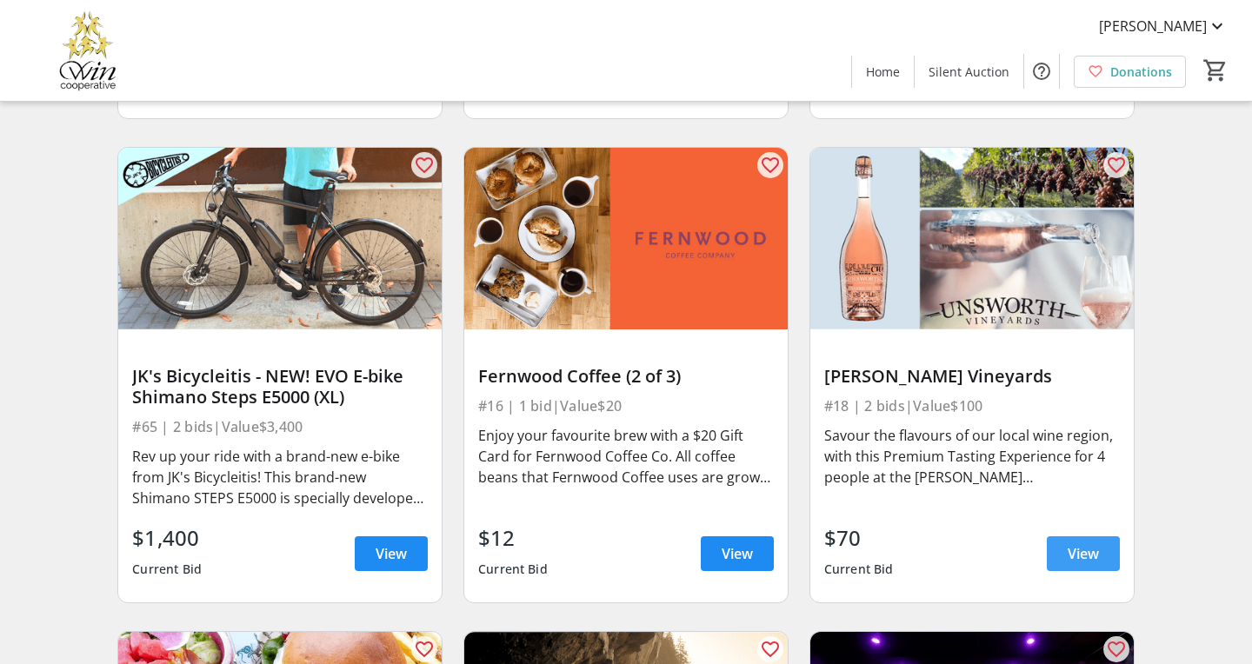
click at [1071, 543] on span "View" at bounding box center [1083, 553] width 31 height 21
